Goal: Information Seeking & Learning: Learn about a topic

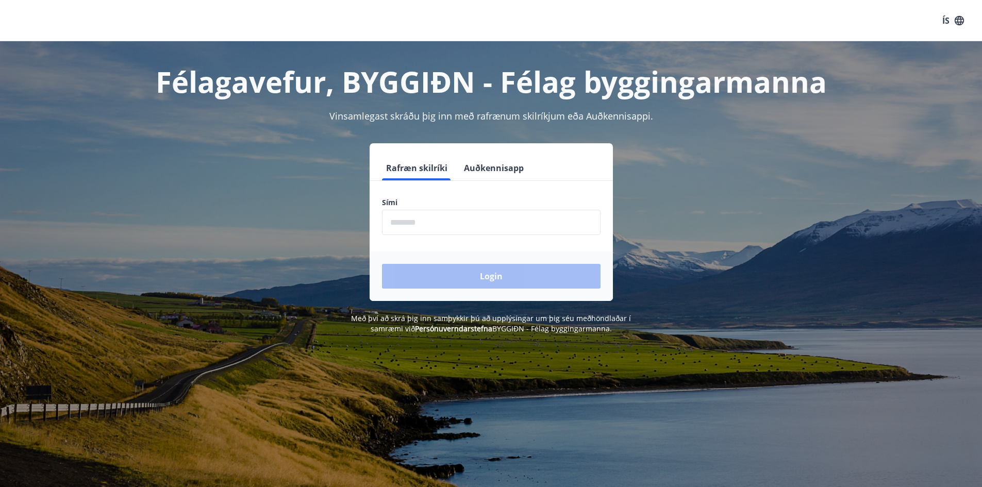
click at [485, 222] on input "phone" at bounding box center [491, 222] width 219 height 25
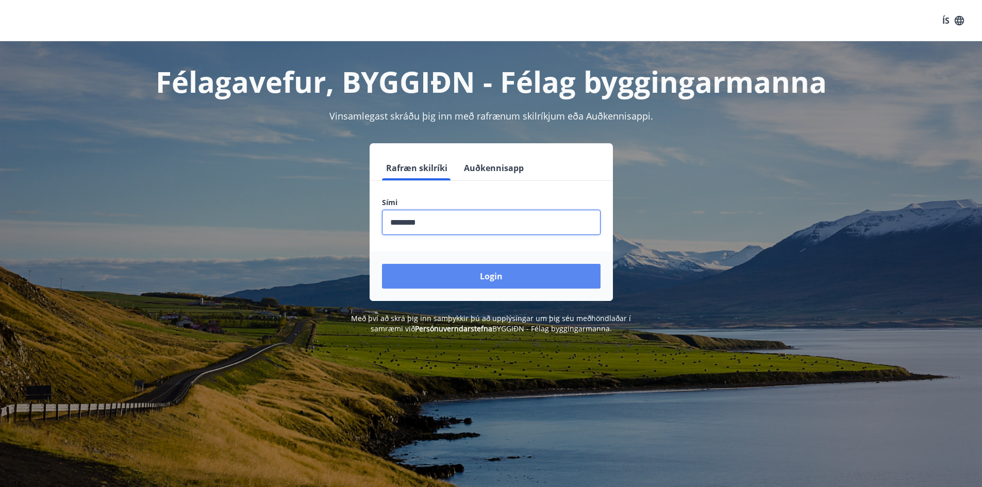
type input "********"
click at [485, 274] on button "Login" at bounding box center [491, 276] width 219 height 25
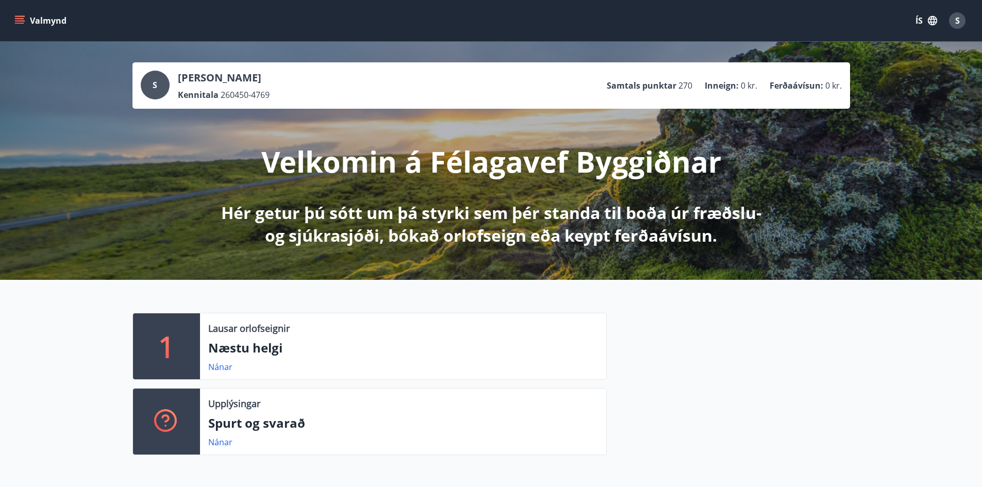
click at [14, 26] on button "Valmynd" at bounding box center [41, 20] width 58 height 19
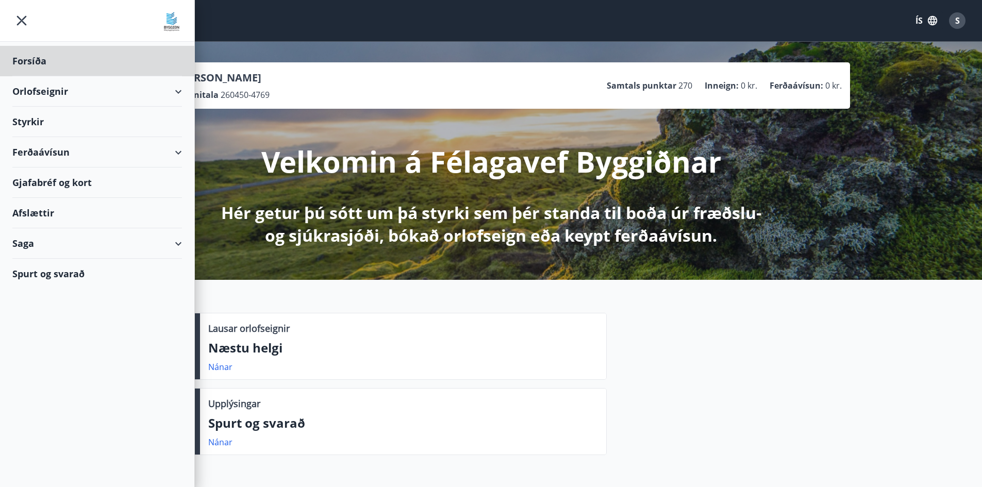
click at [70, 124] on div "Styrkir" at bounding box center [97, 122] width 170 height 30
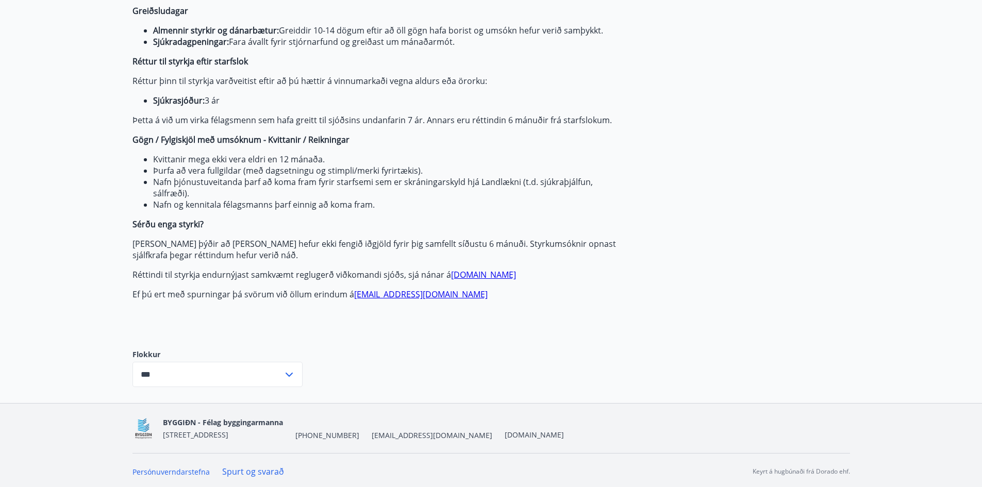
scroll to position [116, 0]
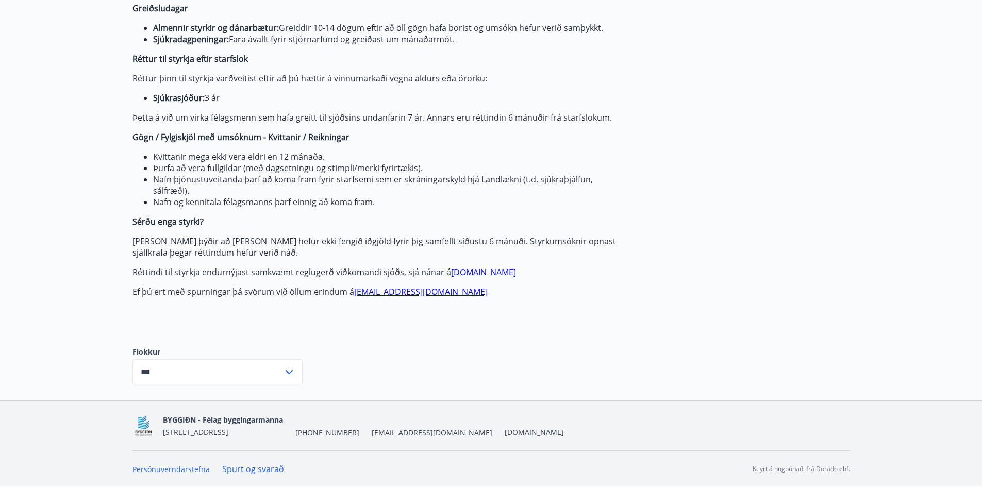
click at [231, 378] on input "***" at bounding box center [207, 371] width 151 height 25
click at [184, 411] on li "Sjúkrasjóður" at bounding box center [217, 412] width 169 height 19
type input "**********"
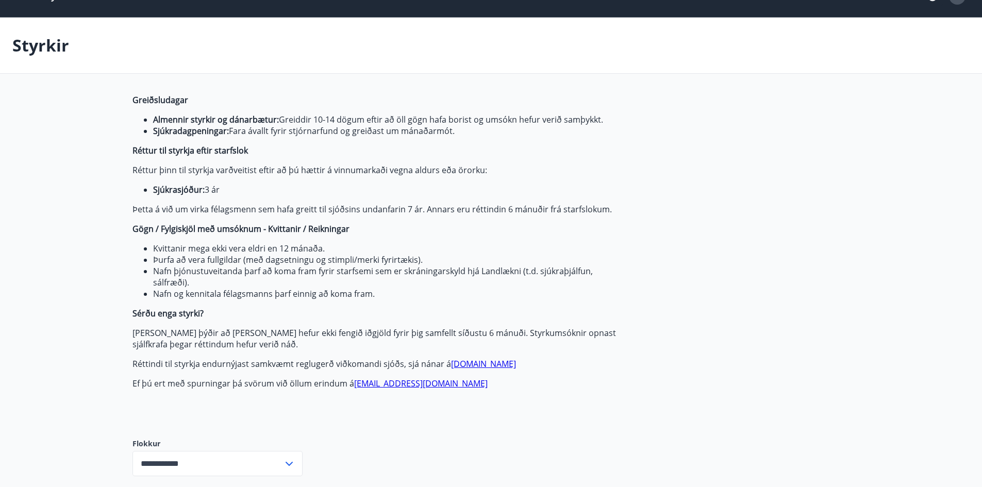
scroll to position [0, 0]
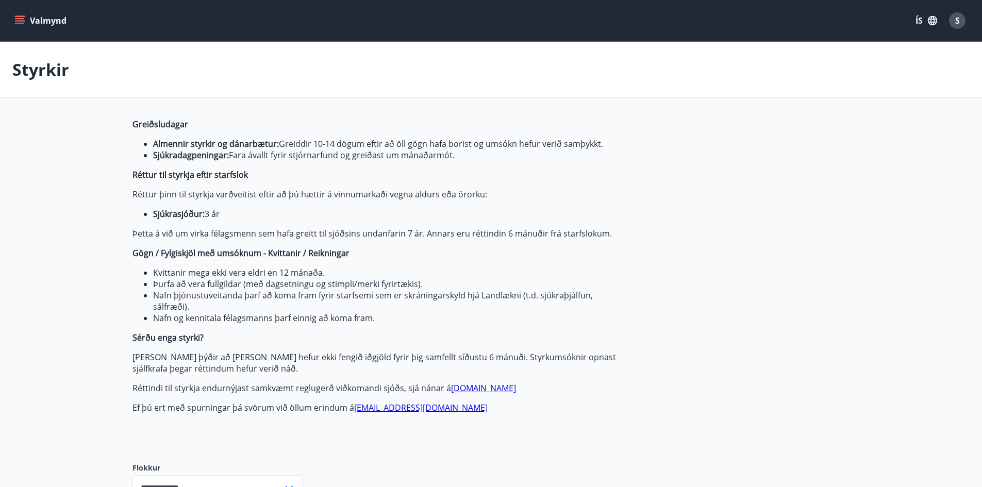
click at [11, 15] on div "Valmynd ÍS S" at bounding box center [491, 20] width 982 height 41
click at [15, 22] on icon "menu" at bounding box center [19, 20] width 10 height 10
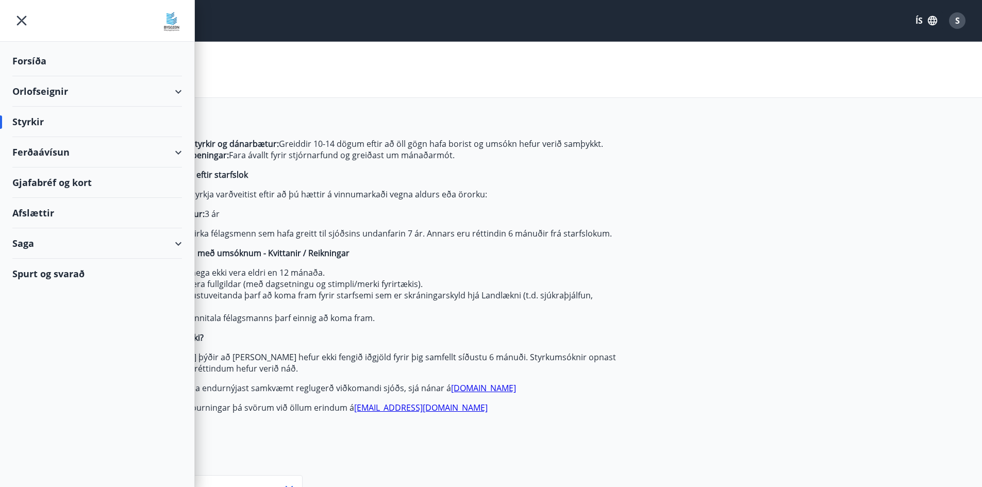
click at [86, 122] on div "Styrkir" at bounding box center [97, 122] width 170 height 30
click at [26, 119] on div "Styrkir" at bounding box center [97, 122] width 170 height 30
click at [30, 120] on div "Styrkir" at bounding box center [97, 122] width 170 height 30
click at [33, 67] on div "Forsíða" at bounding box center [97, 61] width 170 height 30
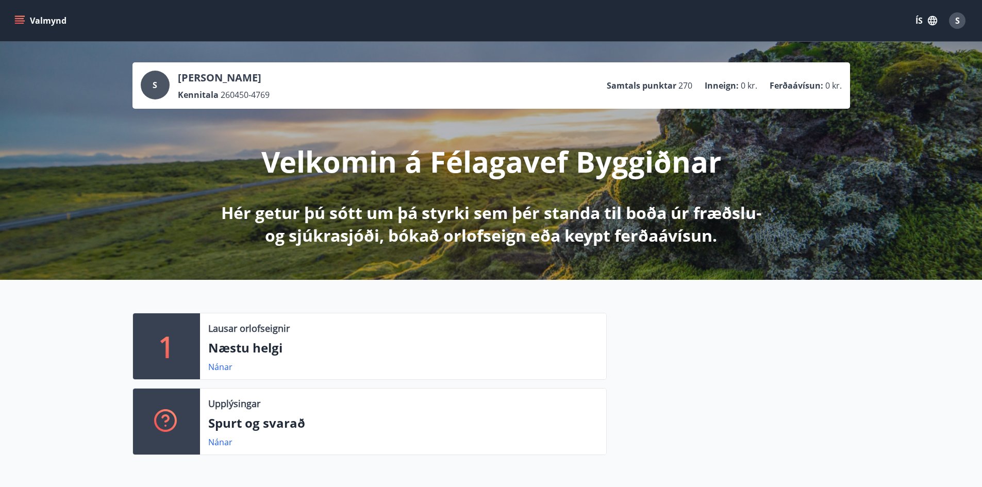
click at [937, 21] on icon "button" at bounding box center [932, 20] width 9 height 9
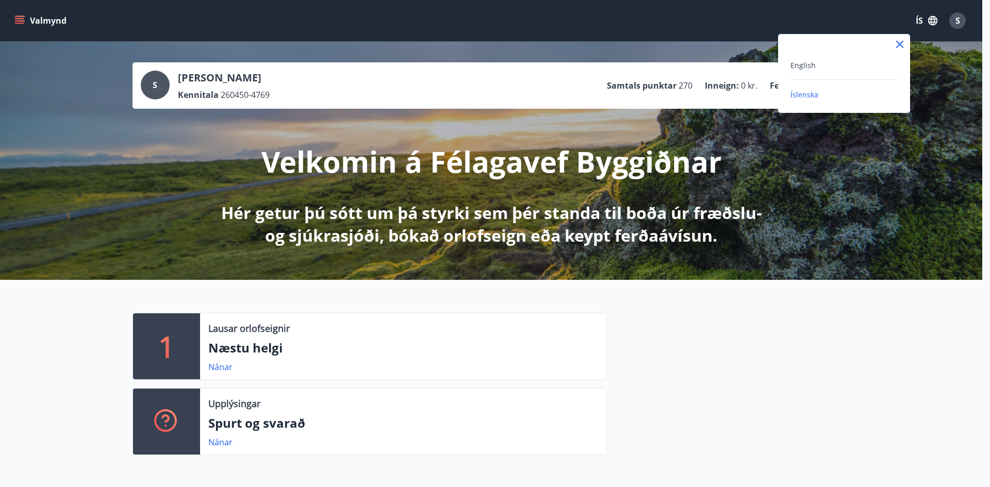
click at [959, 22] on div at bounding box center [495, 243] width 990 height 487
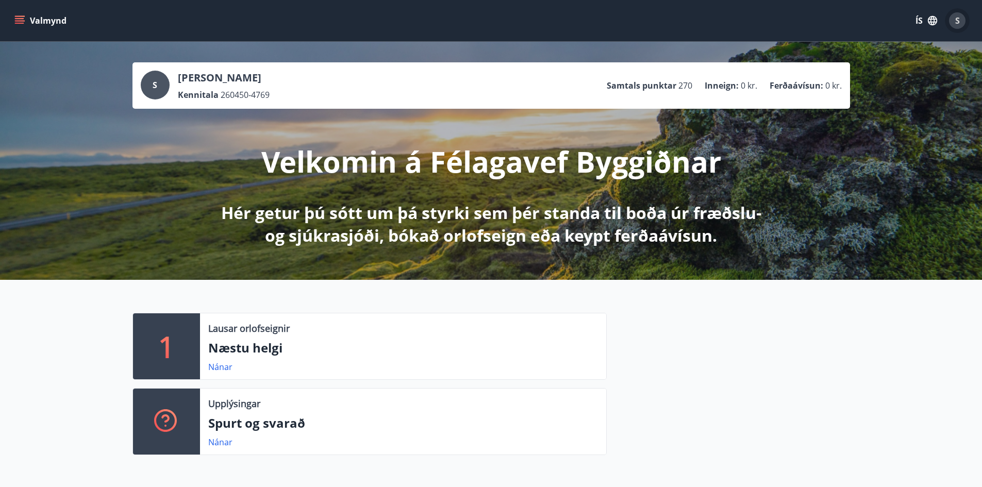
click at [959, 22] on span "S" at bounding box center [957, 20] width 5 height 11
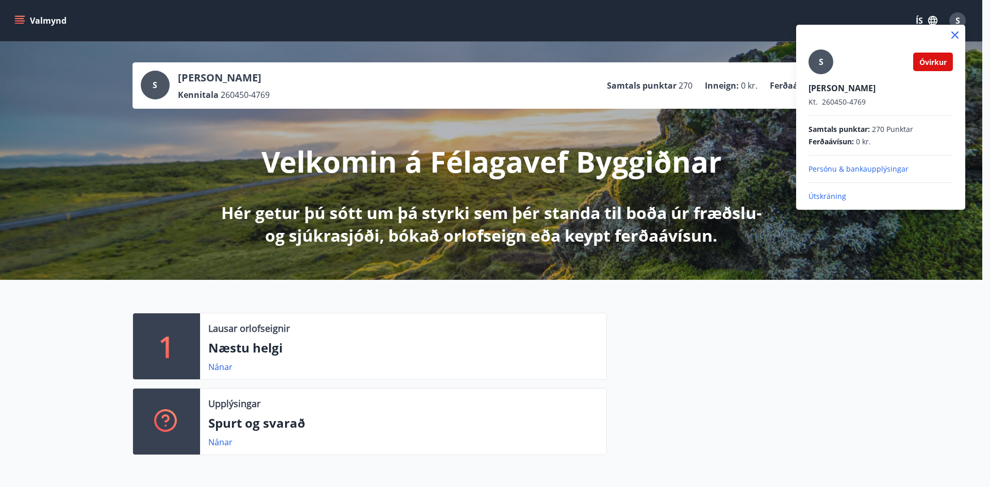
click at [768, 375] on div at bounding box center [495, 243] width 990 height 487
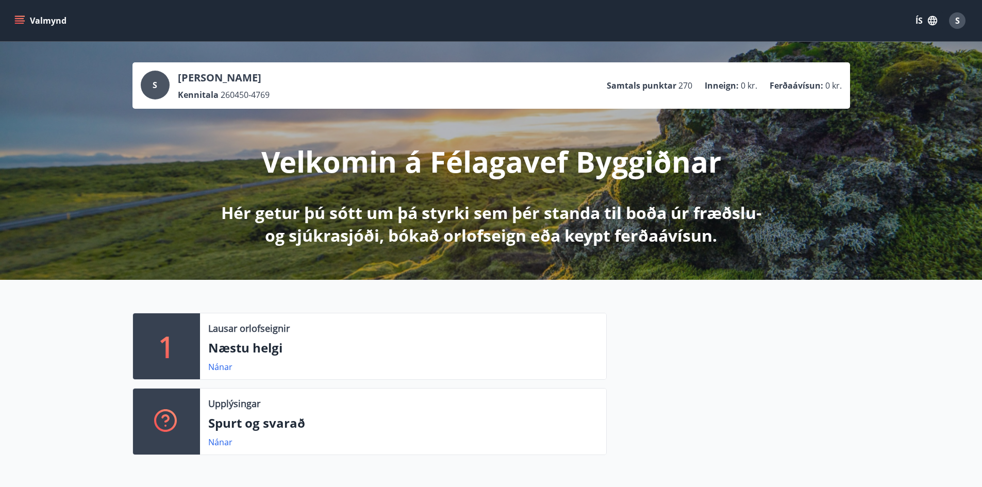
click at [16, 18] on icon "menu" at bounding box center [19, 20] width 10 height 10
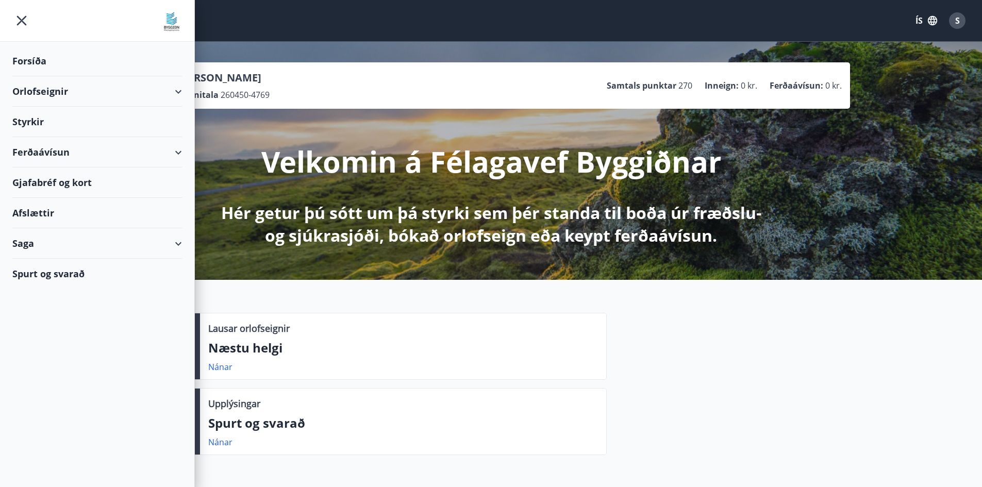
click at [29, 126] on div "Styrkir" at bounding box center [97, 122] width 170 height 30
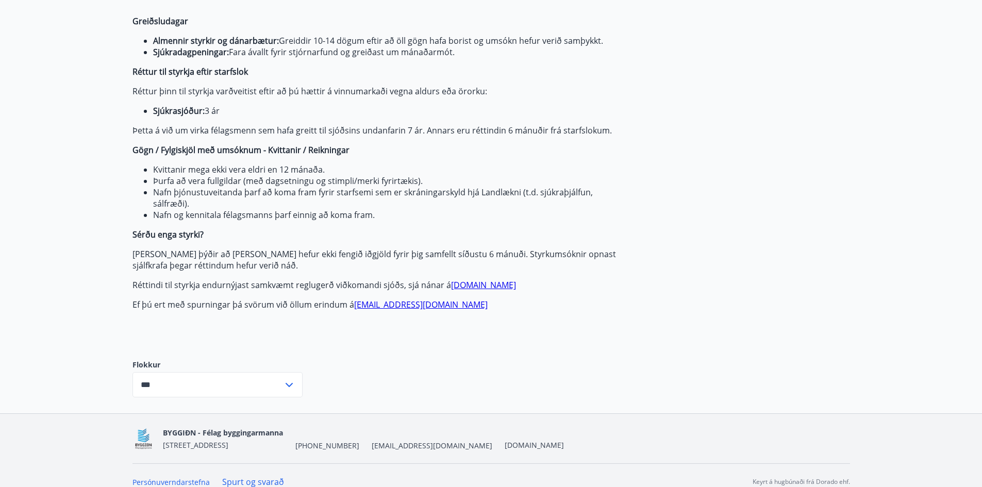
scroll to position [116, 0]
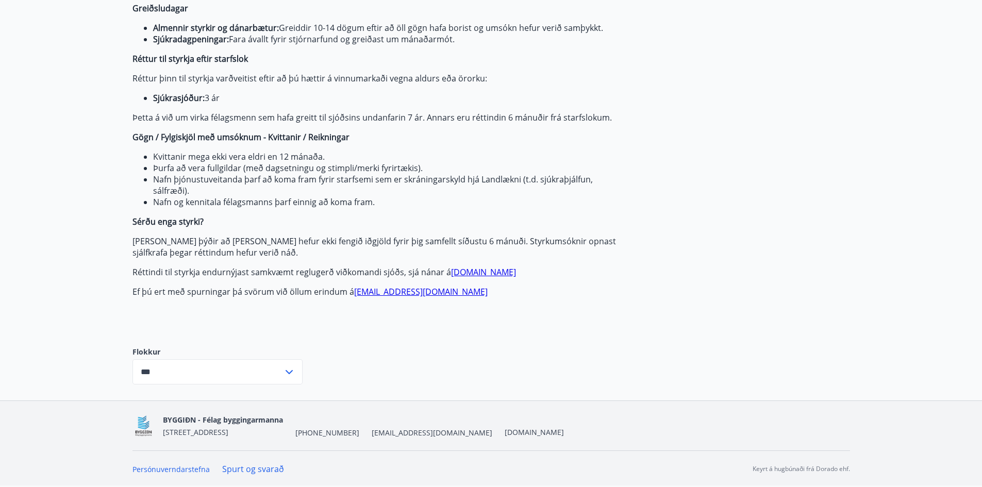
click at [254, 386] on div "Flokkur *** ​" at bounding box center [217, 365] width 170 height 70
click at [174, 364] on input "***" at bounding box center [207, 371] width 151 height 25
click at [154, 409] on li "Sjúkrasjóður" at bounding box center [217, 412] width 169 height 19
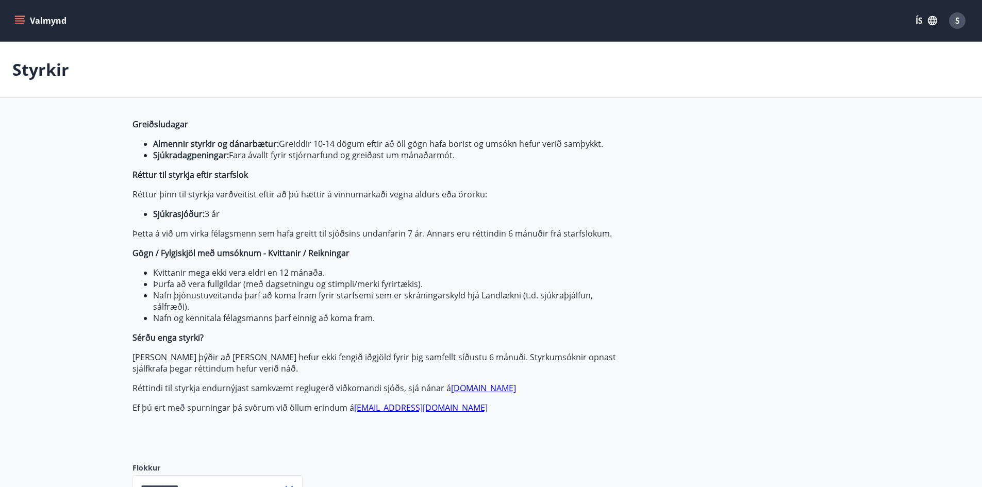
click at [16, 21] on icon "menu" at bounding box center [20, 20] width 11 height 1
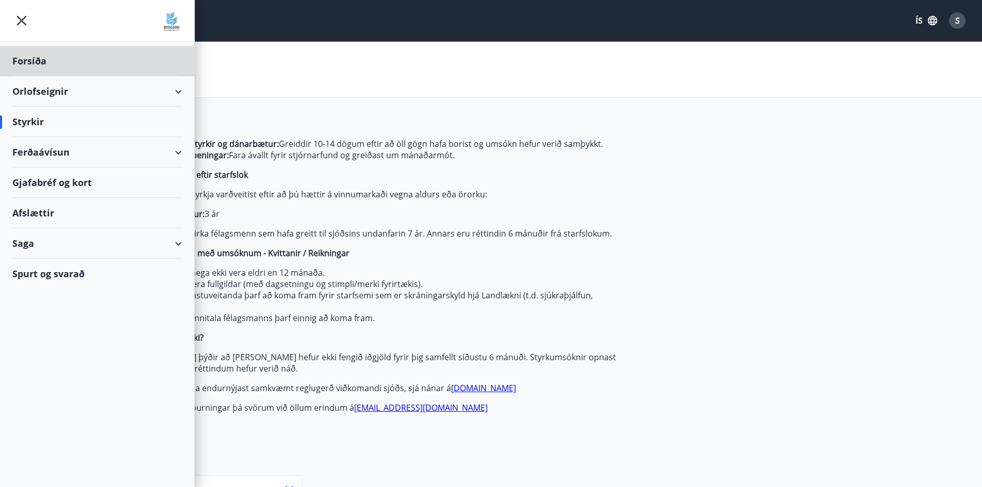
click at [42, 126] on div "Styrkir" at bounding box center [97, 122] width 170 height 30
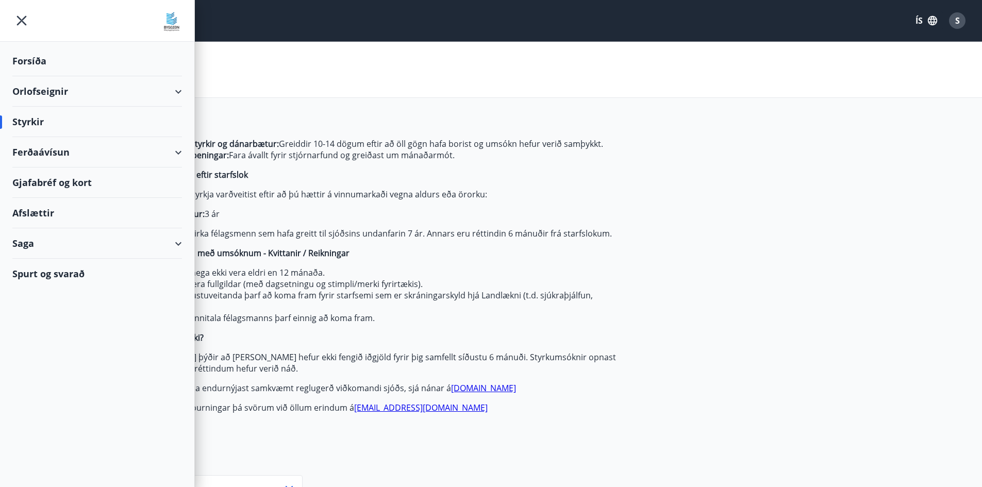
click at [36, 113] on div "Styrkir" at bounding box center [97, 122] width 170 height 30
click at [30, 124] on div "Styrkir" at bounding box center [97, 122] width 170 height 30
click at [808, 160] on div "Greiðsludagar Almennir styrkir og dánarbætur: Greiddir 10-14 dögum eftir að öll…" at bounding box center [491, 318] width 718 height 398
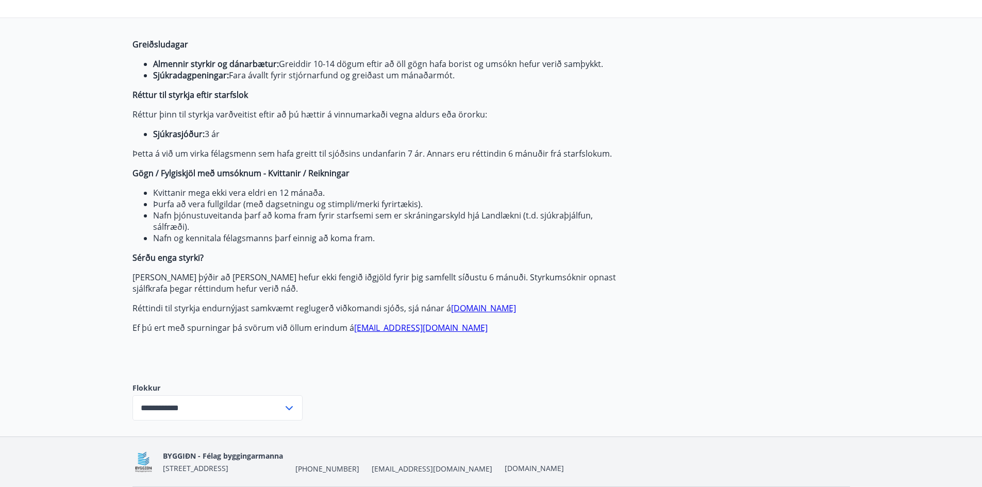
scroll to position [116, 0]
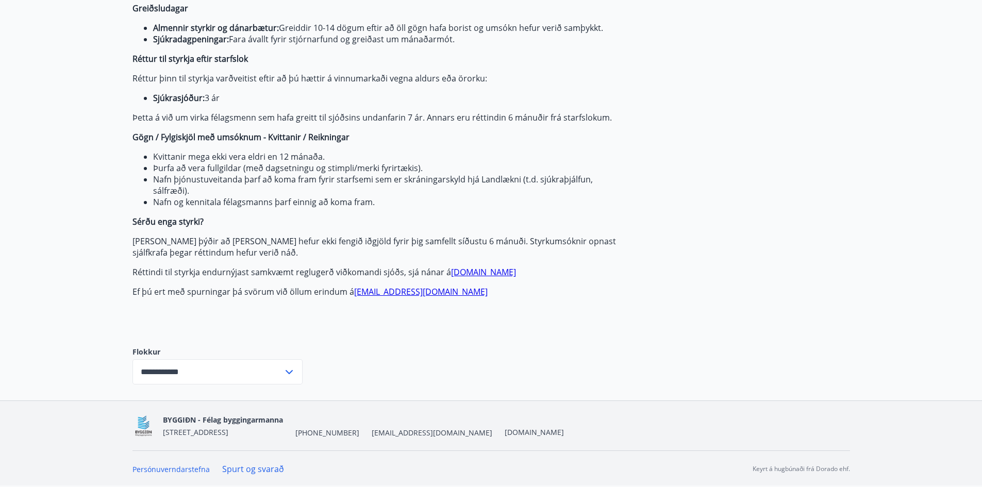
click at [236, 366] on input "**********" at bounding box center [207, 371] width 151 height 25
click at [164, 413] on li "Sjúkrasjóður" at bounding box center [217, 412] width 169 height 19
click at [173, 374] on input "**********" at bounding box center [207, 371] width 151 height 25
click at [171, 427] on li "Fræðslusjóður" at bounding box center [217, 431] width 169 height 19
click at [196, 373] on input "**********" at bounding box center [207, 371] width 151 height 25
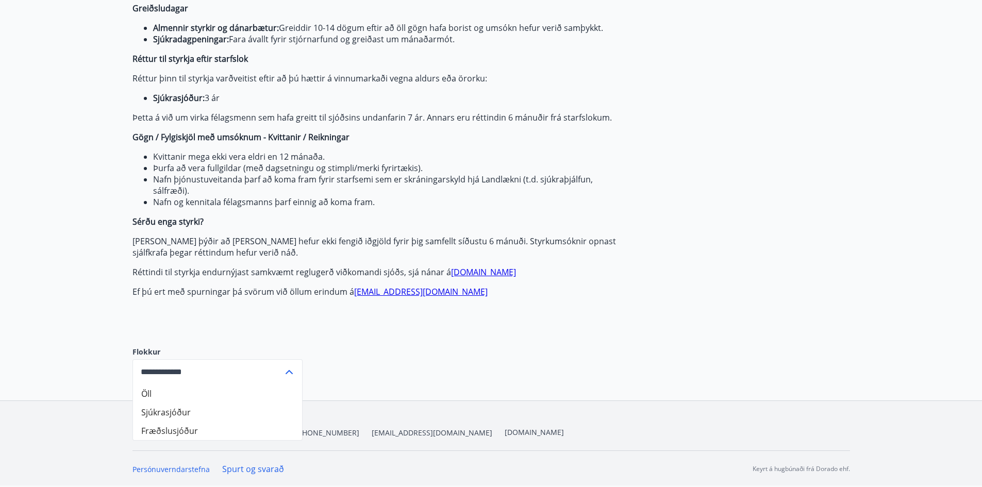
click at [171, 416] on li "Sjúkrasjóður" at bounding box center [217, 412] width 169 height 19
type input "**********"
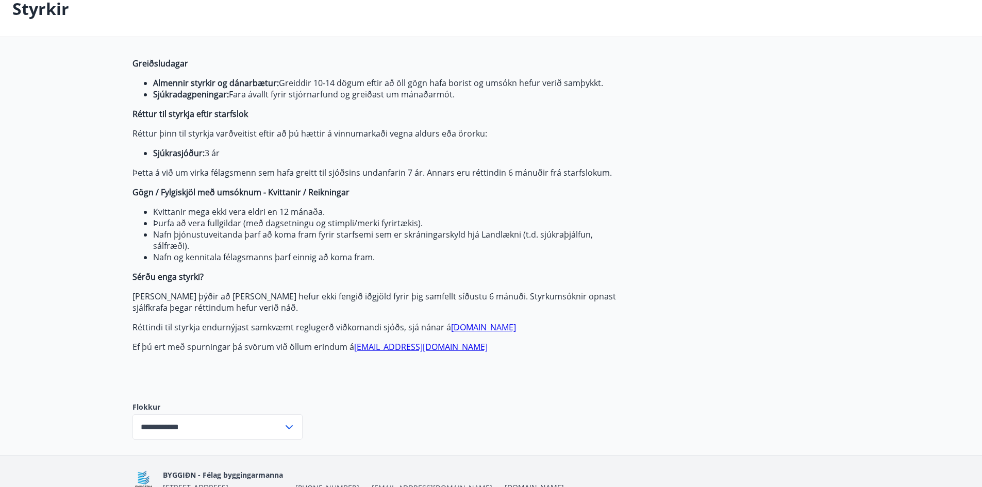
scroll to position [0, 0]
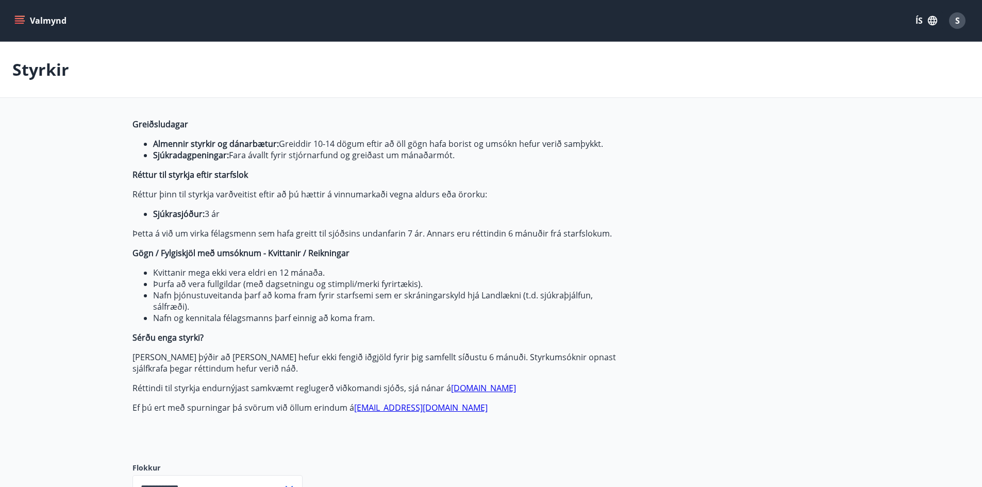
click at [21, 20] on icon "menu" at bounding box center [19, 20] width 10 height 10
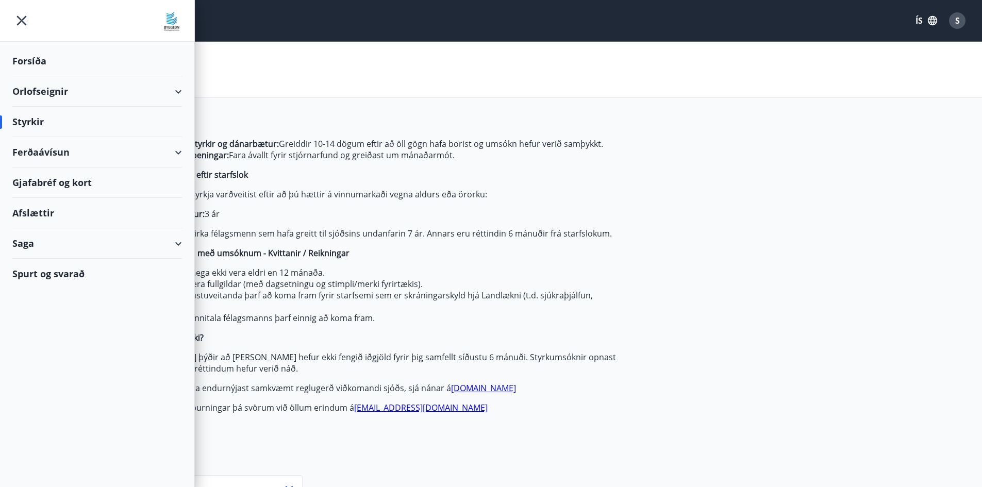
click at [37, 124] on div "Styrkir" at bounding box center [97, 122] width 170 height 30
click at [38, 123] on div "Styrkir" at bounding box center [97, 122] width 170 height 30
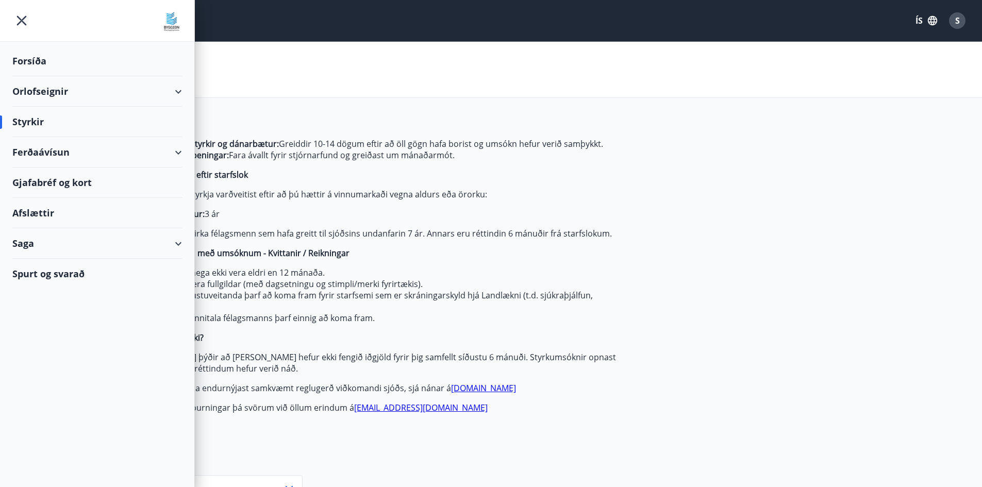
drag, startPoint x: 38, startPoint y: 123, endPoint x: 55, endPoint y: 122, distance: 17.6
click at [38, 123] on div "Styrkir" at bounding box center [97, 122] width 170 height 30
click at [925, 245] on main "Styrkir Greiðsludagar Almennir styrkir og dánarbætur: Greiddir 10-14 dögum efti…" at bounding box center [491, 279] width 982 height 475
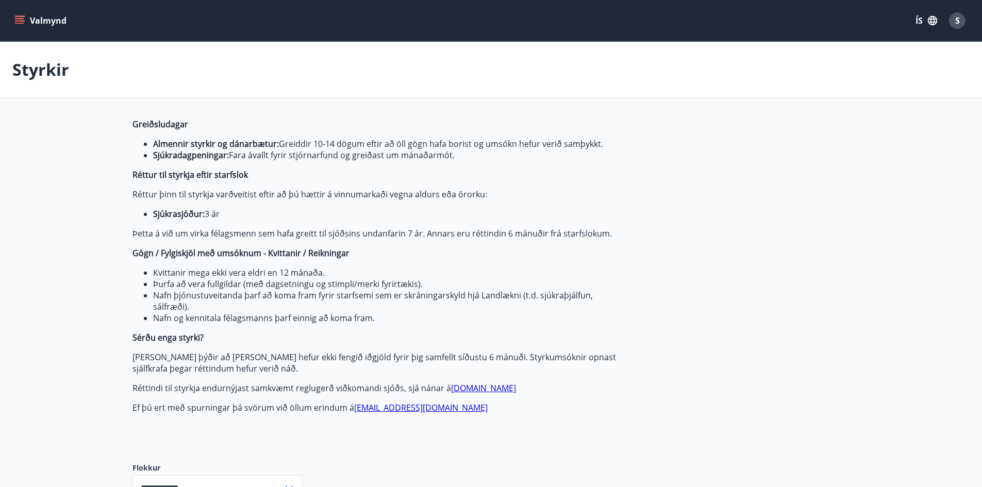
click at [952, 22] on div "S" at bounding box center [957, 20] width 16 height 16
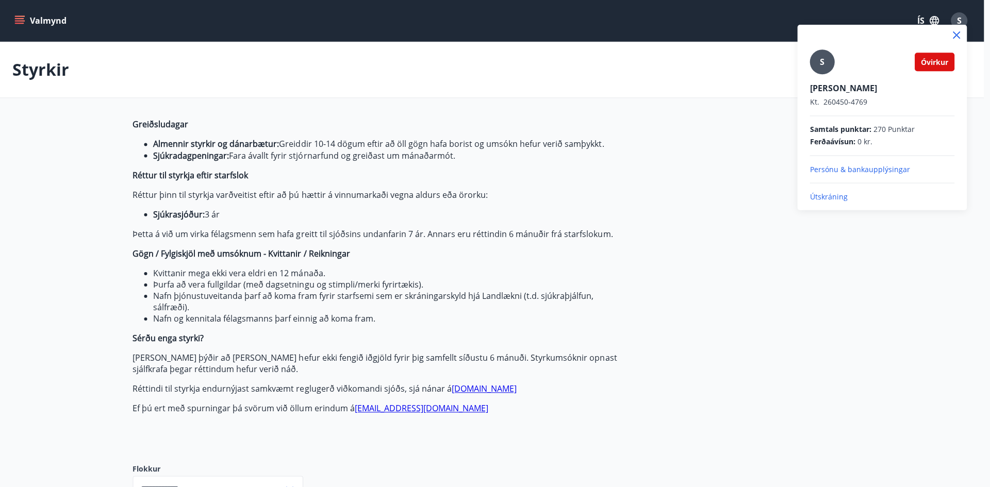
click at [952, 22] on div at bounding box center [495, 243] width 990 height 487
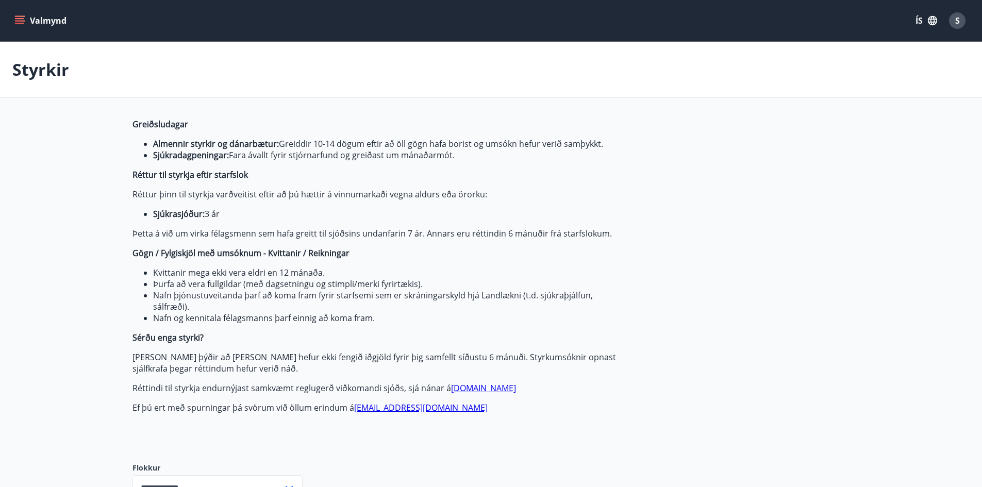
click at [962, 17] on div "S" at bounding box center [957, 20] width 16 height 16
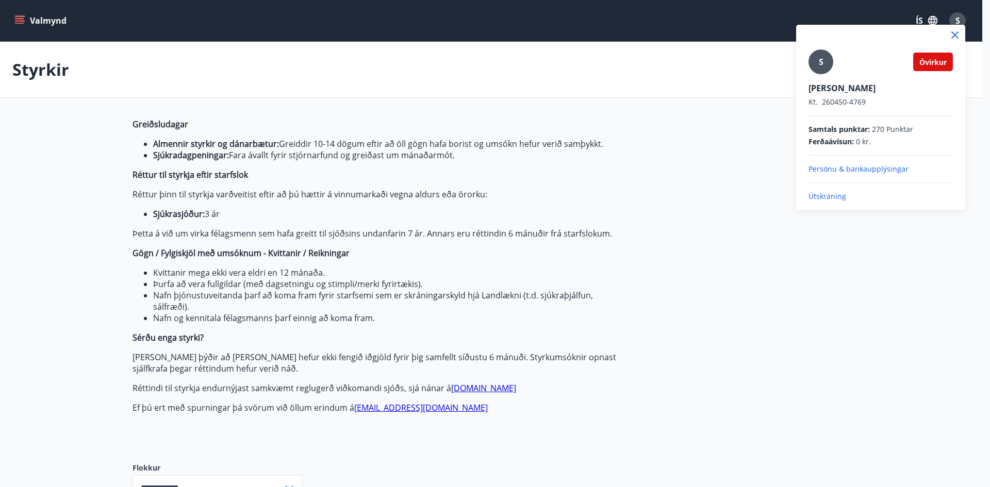
click at [817, 200] on p "Útskráning" at bounding box center [880, 196] width 144 height 10
